Goal: Find specific page/section: Find specific page/section

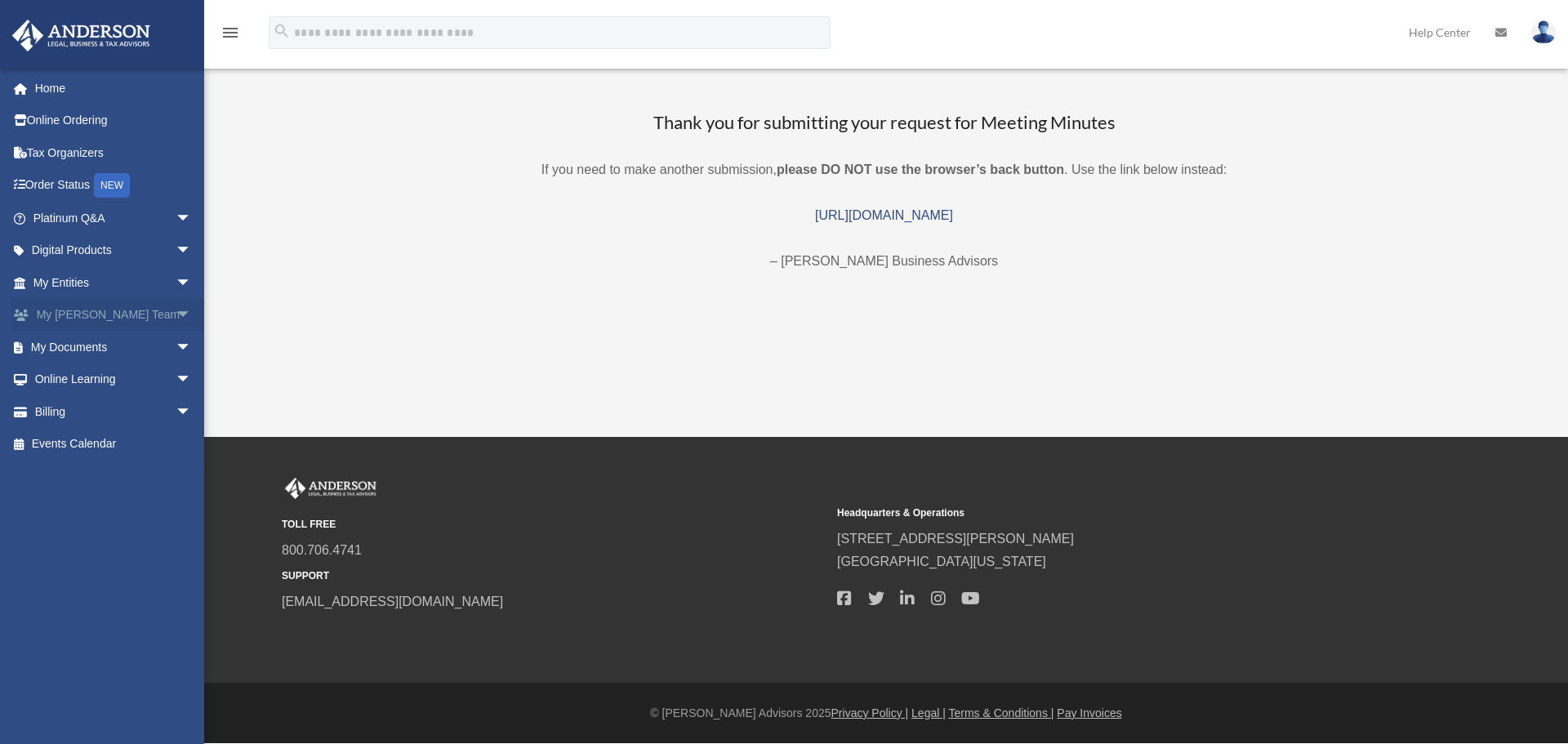
click at [176, 314] on span "arrow_drop_down" at bounding box center [192, 315] width 33 height 34
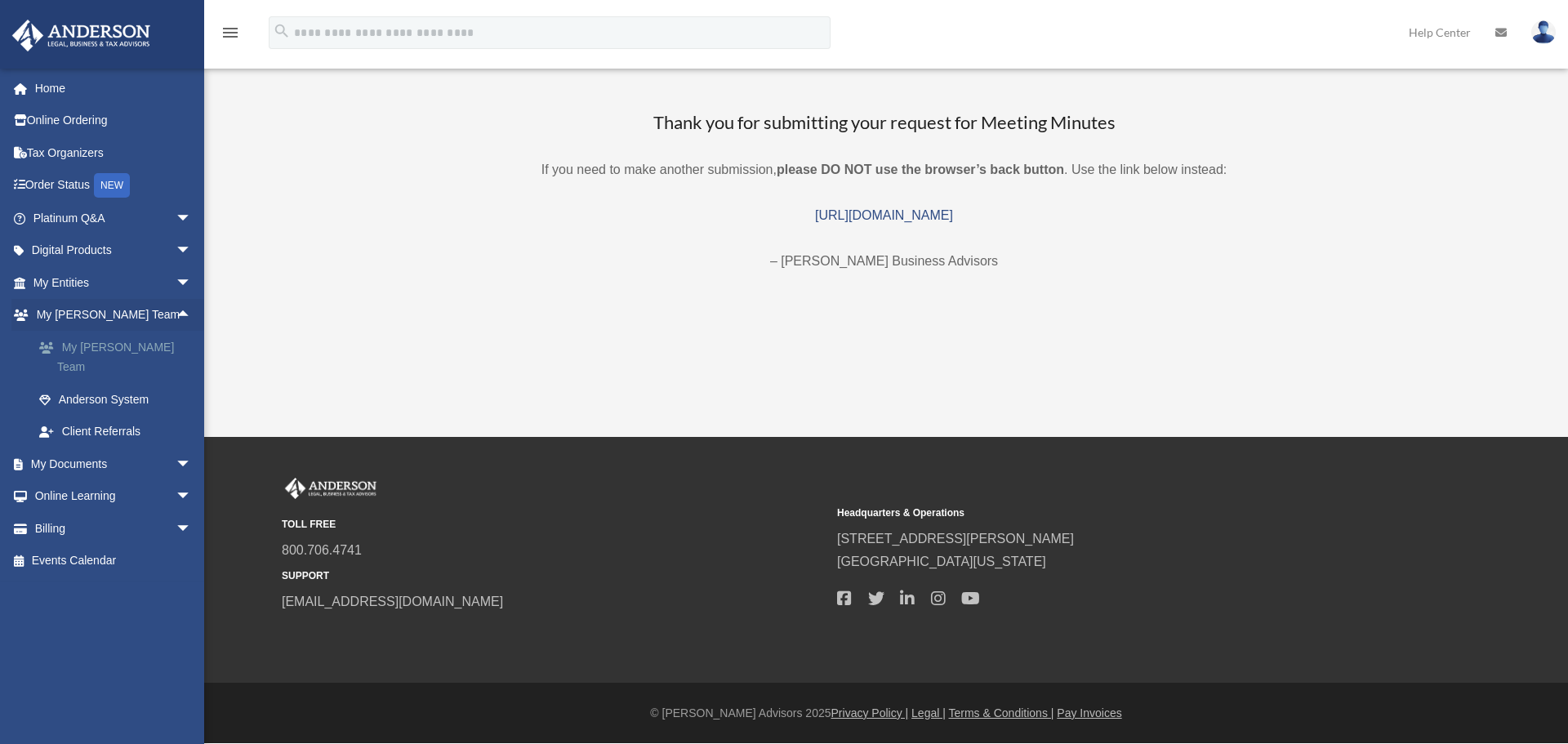
click at [149, 346] on link "My [PERSON_NAME] Team" at bounding box center [120, 357] width 194 height 53
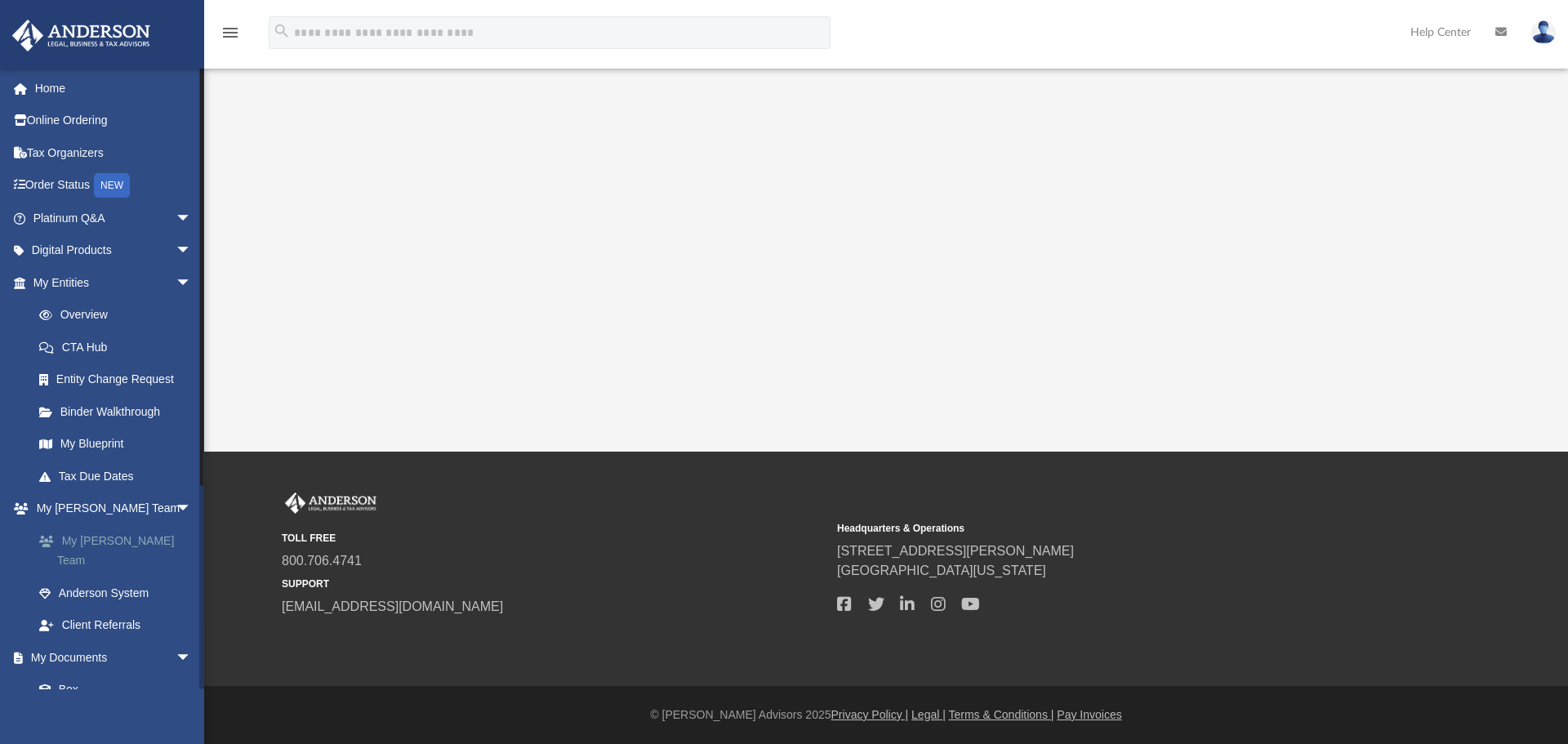
click at [144, 531] on link "My [PERSON_NAME] Team" at bounding box center [120, 551] width 194 height 53
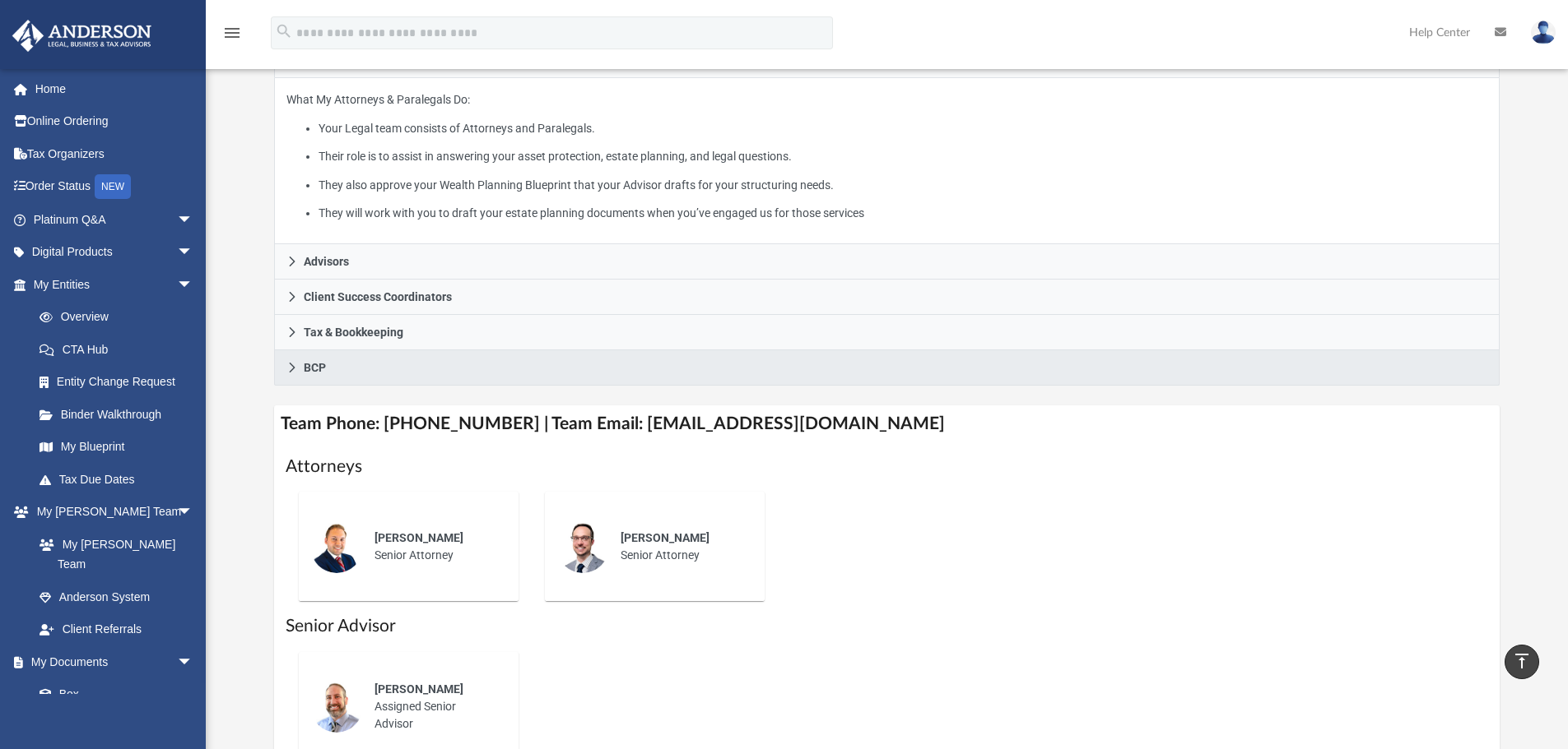
scroll to position [246, 0]
